Goal: Navigation & Orientation: Go to known website

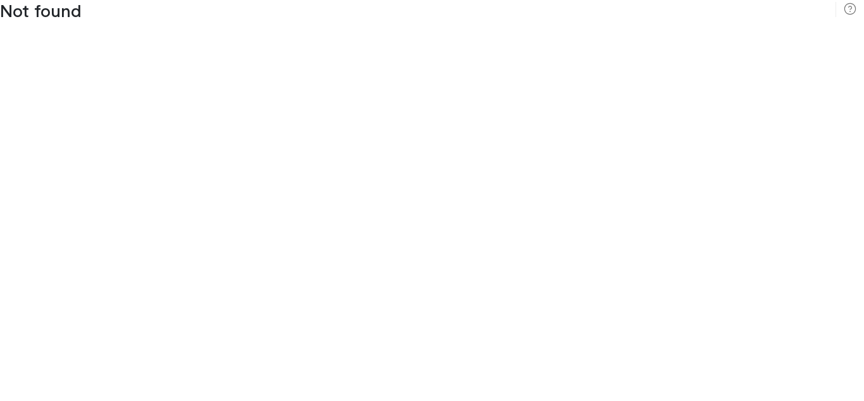
click at [432, 200] on div "Not found" at bounding box center [432, 200] width 864 height 401
